Goal: Information Seeking & Learning: Find specific fact

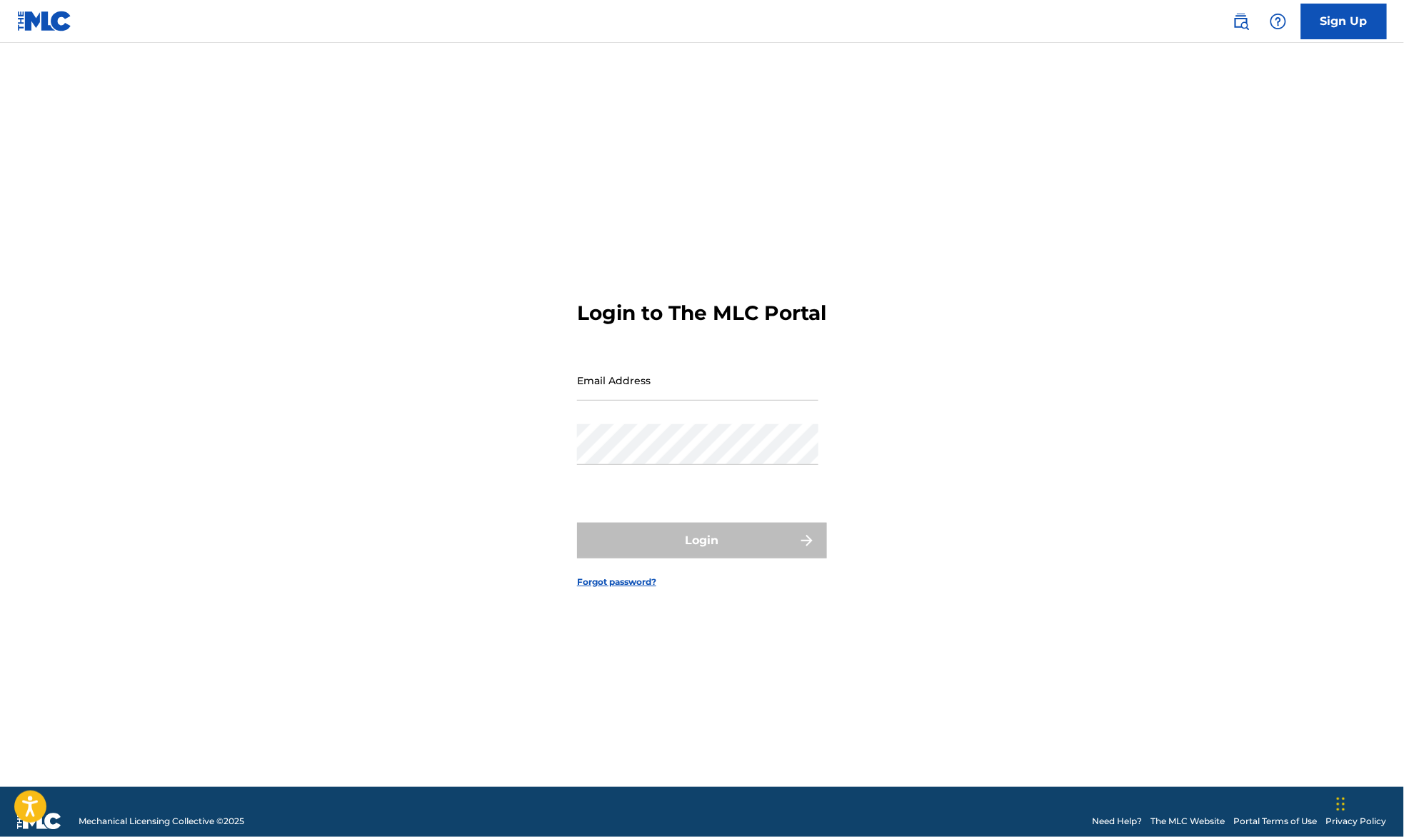
click at [1229, 18] on link at bounding box center [1241, 21] width 29 height 29
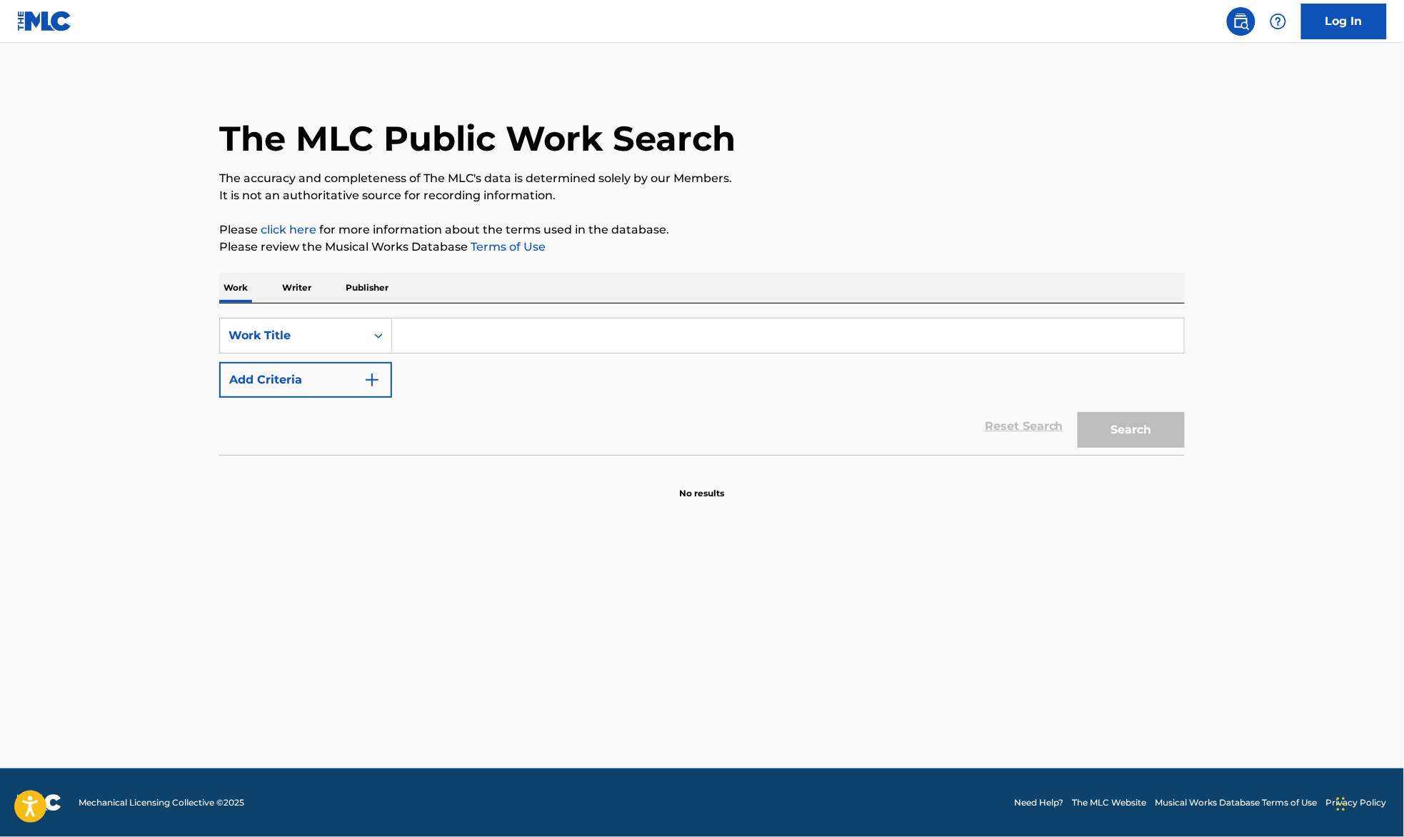
click at [446, 360] on div "SearchWithCriteria98ced1be-166e-4c08-a9d7-772afcc349b5 Work Title Add Criteria" at bounding box center [702, 358] width 966 height 80
click at [449, 335] on input "Search Form" at bounding box center [788, 336] width 792 height 34
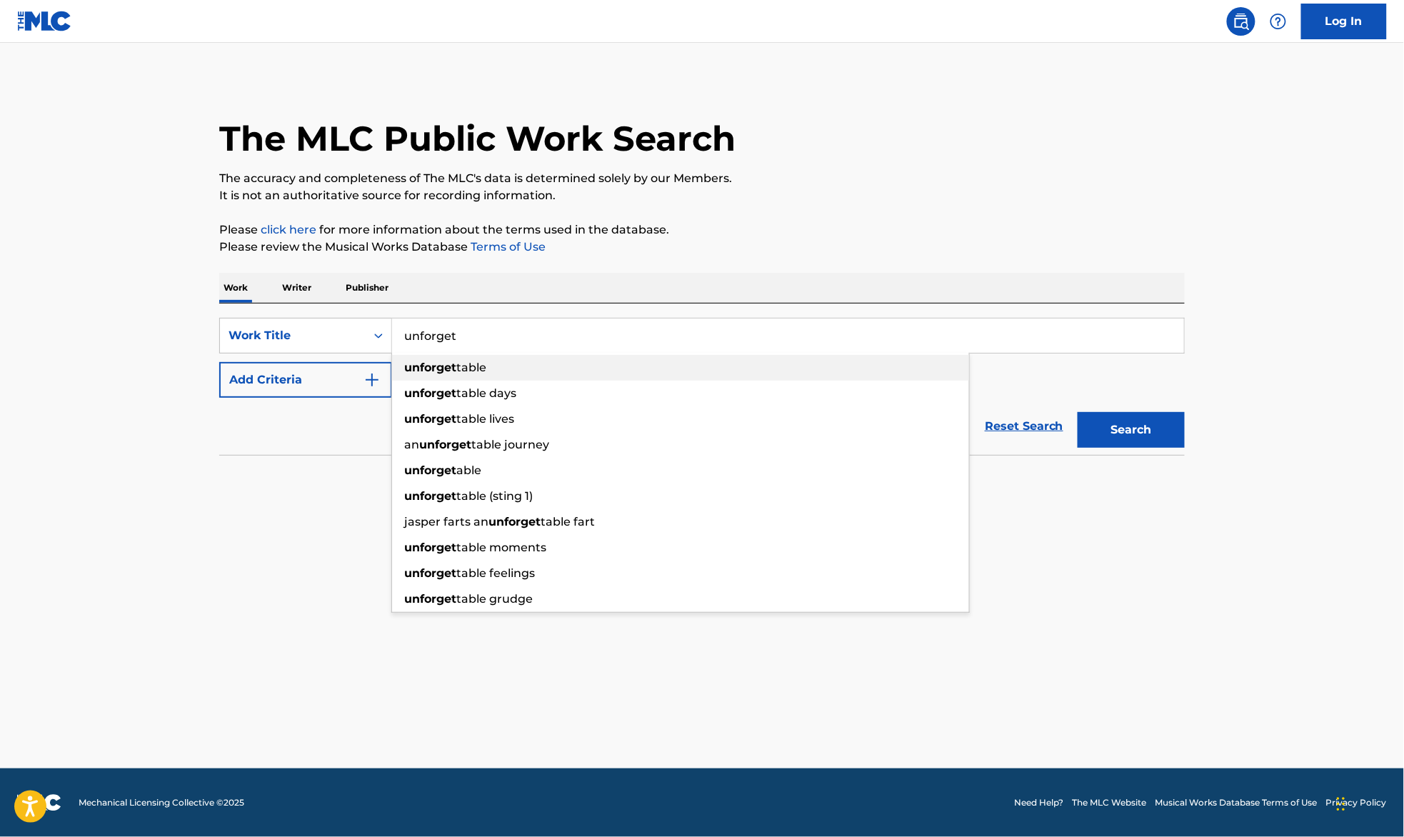
click at [492, 363] on div "unforget table" at bounding box center [680, 368] width 577 height 26
type input "unforgettable"
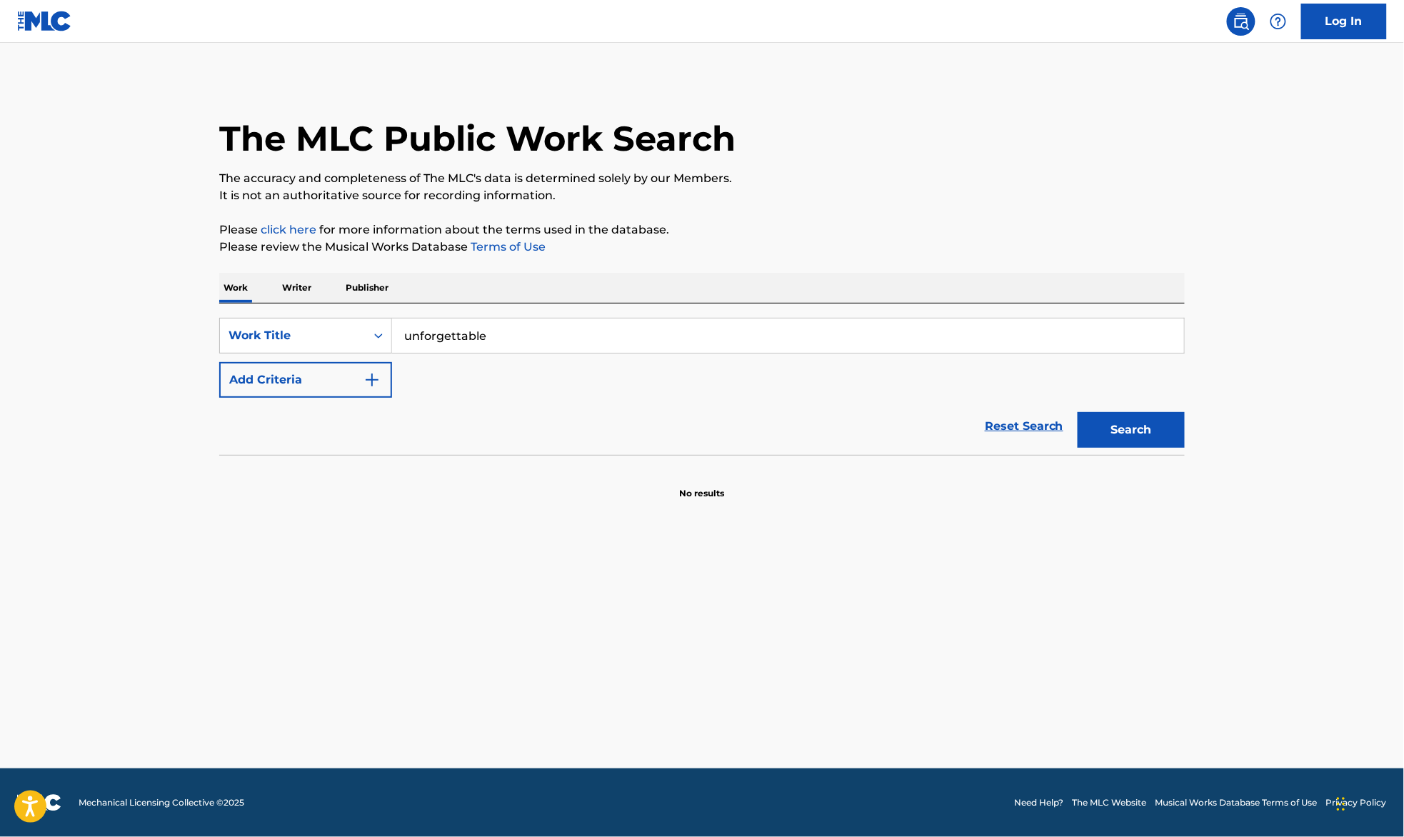
click at [359, 376] on button "Add Criteria" at bounding box center [305, 380] width 173 height 36
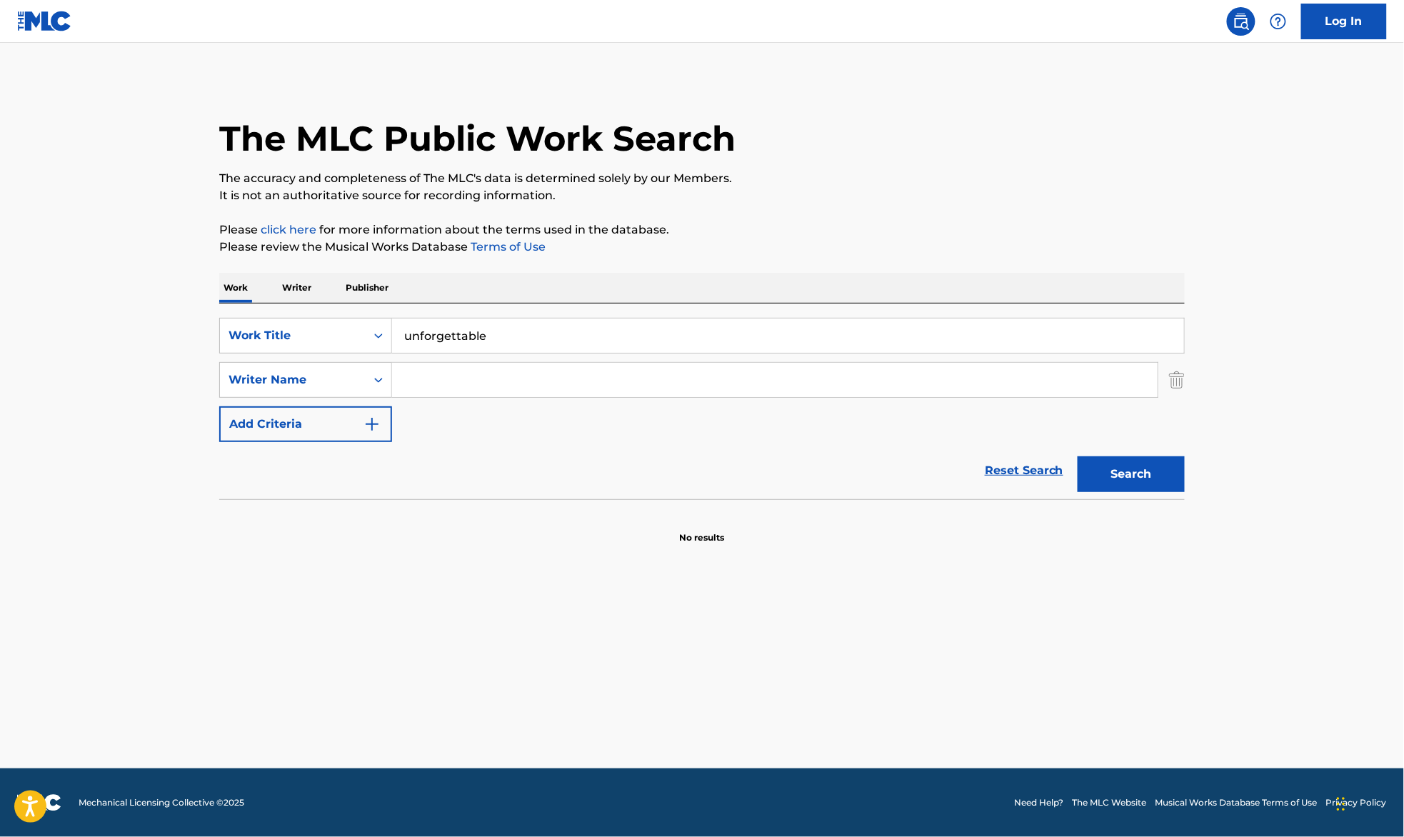
click at [478, 371] on input "Search Form" at bounding box center [775, 380] width 766 height 34
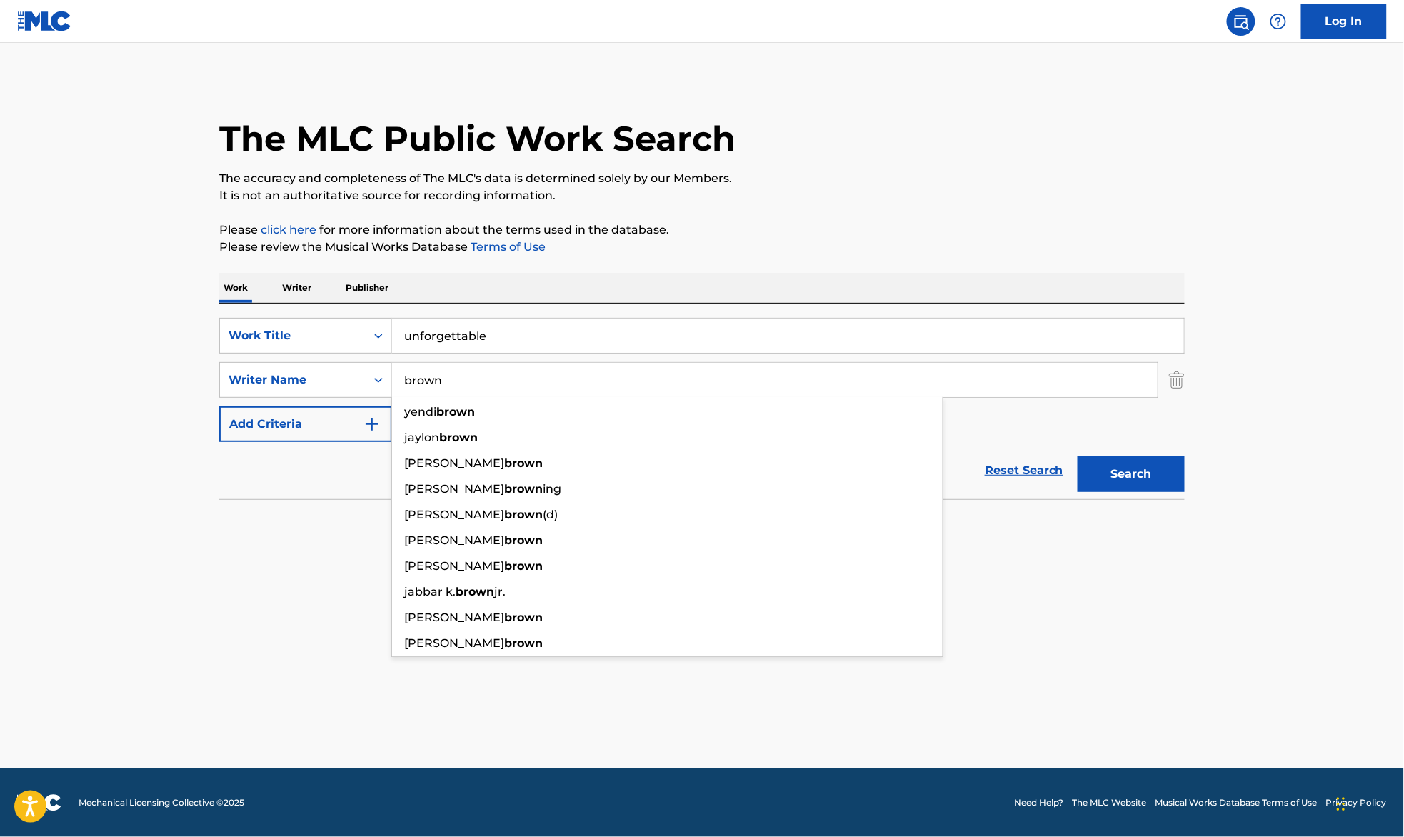
type input "brown"
click at [1107, 452] on div "Search" at bounding box center [1128, 470] width 114 height 57
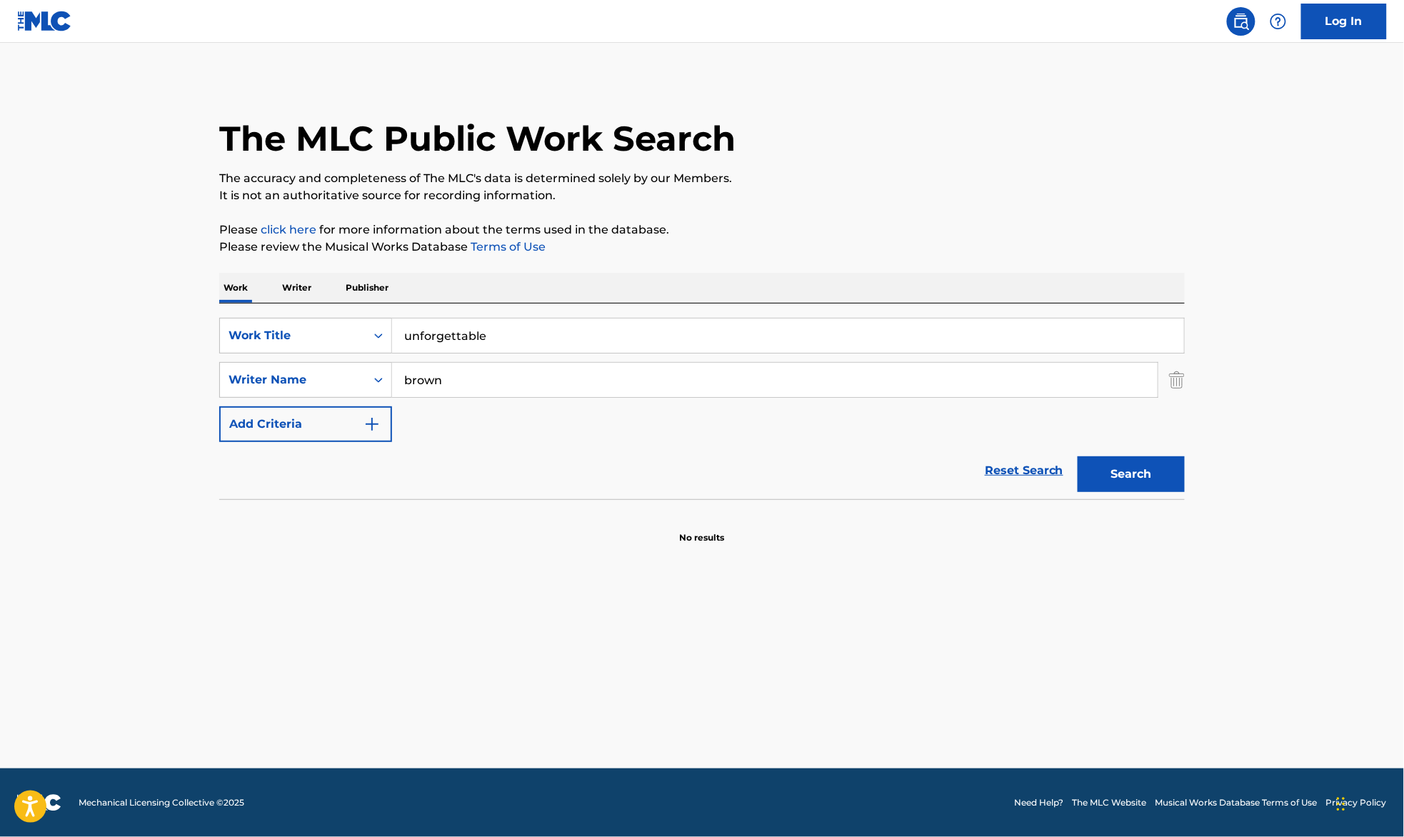
click at [1117, 466] on button "Search" at bounding box center [1131, 474] width 107 height 36
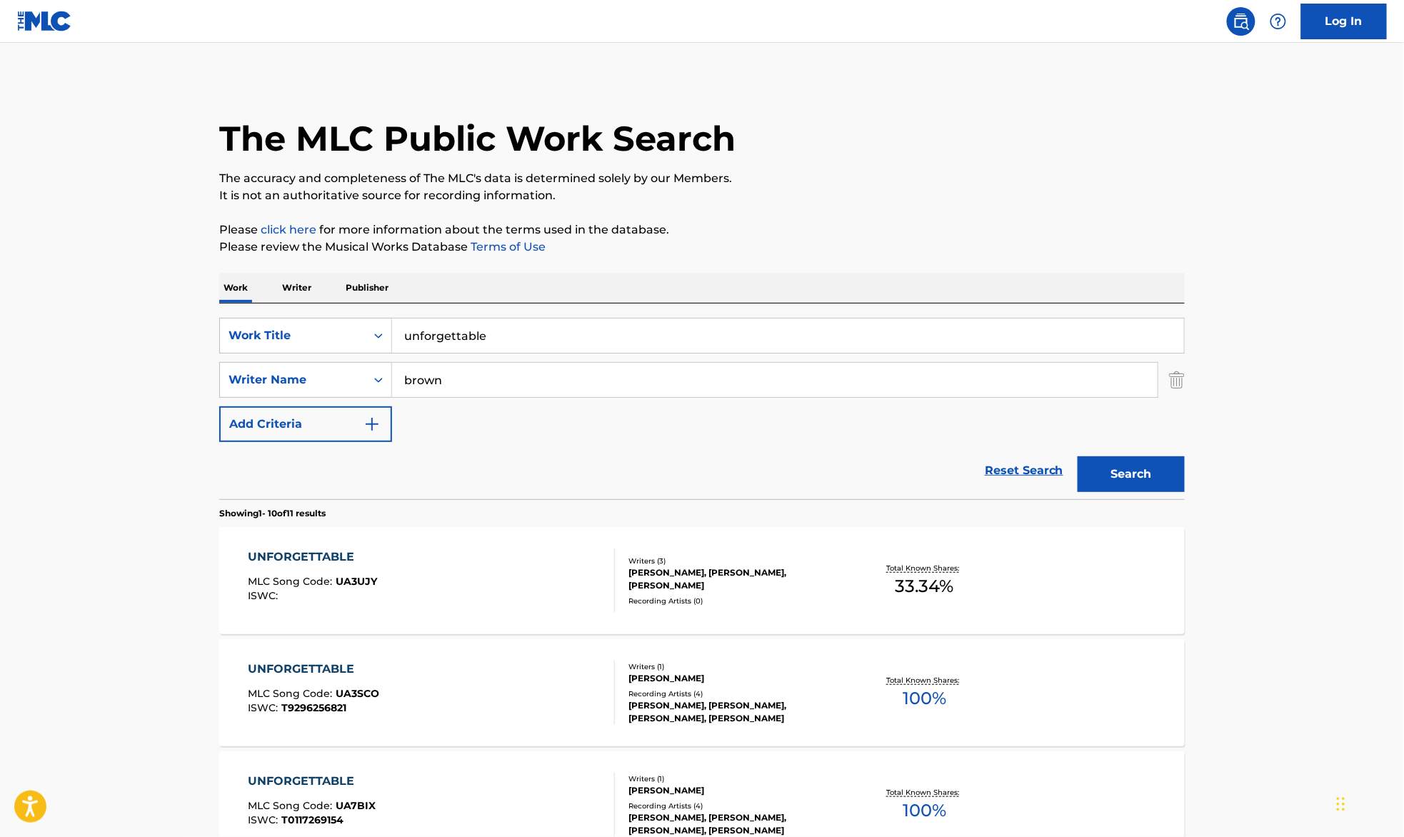
scroll to position [381, 0]
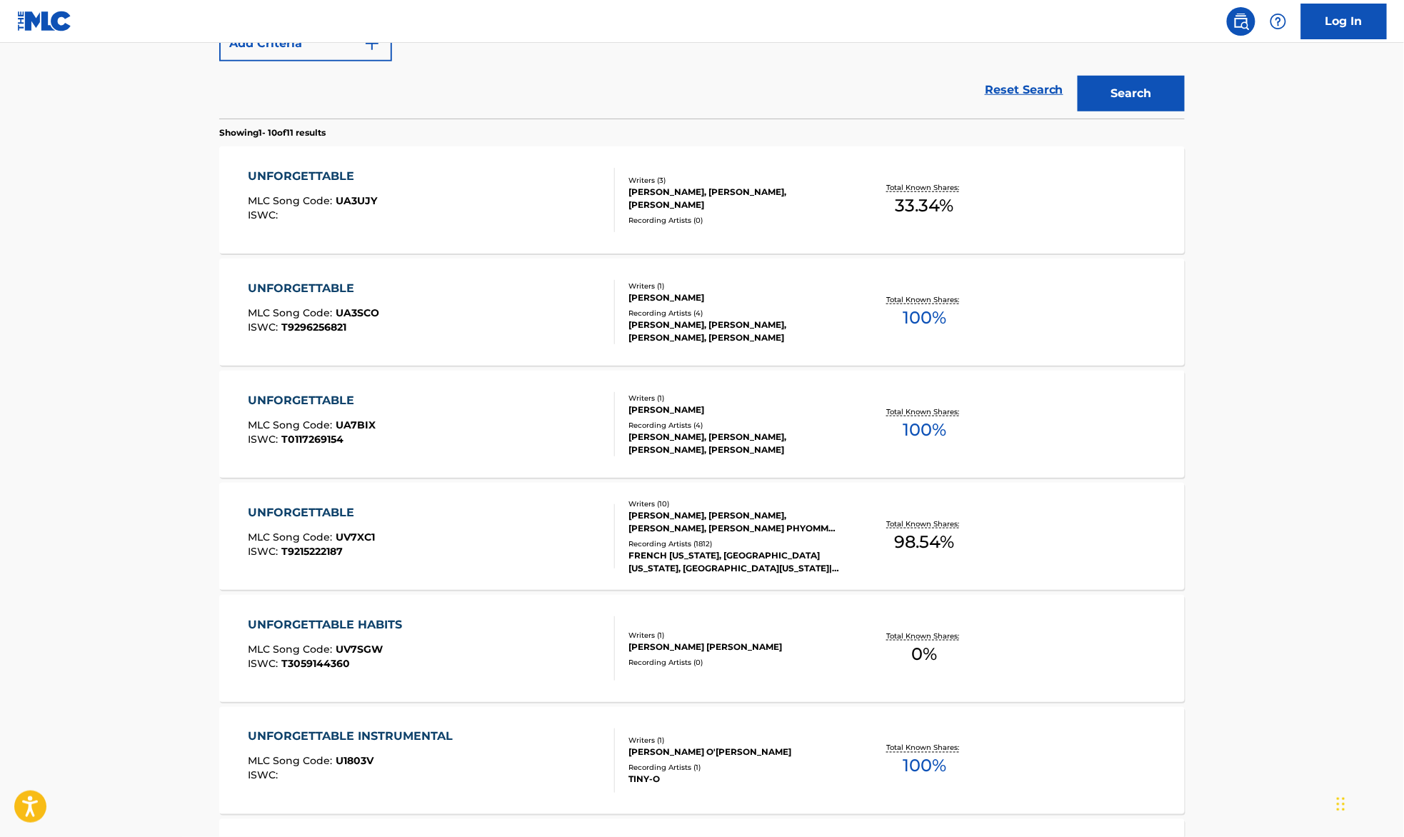
click at [463, 526] on div "UNFORGETTABLE MLC Song Code : UV7XC1 ISWC : T9215222187" at bounding box center [432, 536] width 367 height 64
